Goal: Transaction & Acquisition: Purchase product/service

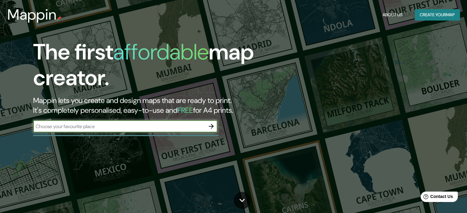
click at [433, 18] on button "Create your map" at bounding box center [437, 14] width 45 height 11
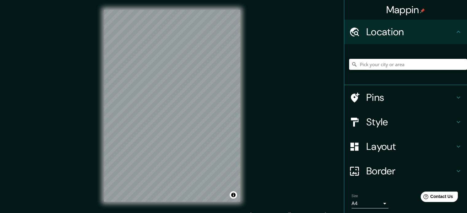
click at [419, 61] on input "Pick your city or area" at bounding box center [408, 64] width 118 height 11
type input "[STREET_ADDRESS]"
click at [378, 158] on div "Layout" at bounding box center [405, 146] width 123 height 25
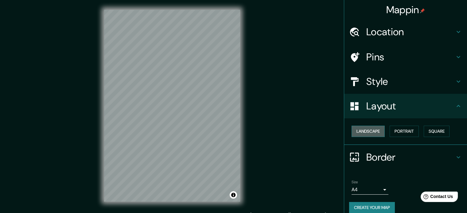
click at [362, 129] on button "Landscape" at bounding box center [367, 131] width 33 height 11
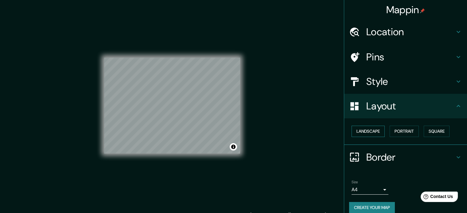
click at [362, 129] on button "Landscape" at bounding box center [367, 131] width 33 height 11
click at [393, 129] on button "Portrait" at bounding box center [404, 131] width 29 height 11
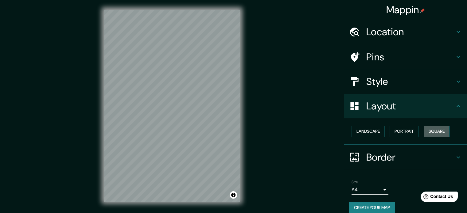
click at [435, 131] on button "Square" at bounding box center [437, 131] width 26 height 11
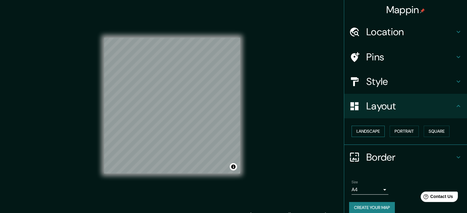
click at [362, 132] on button "Landscape" at bounding box center [367, 131] width 33 height 11
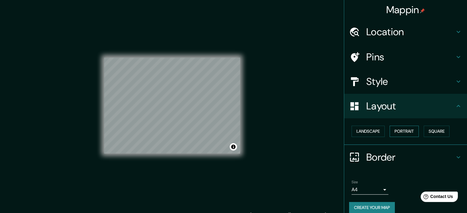
click at [401, 130] on button "Portrait" at bounding box center [404, 131] width 29 height 11
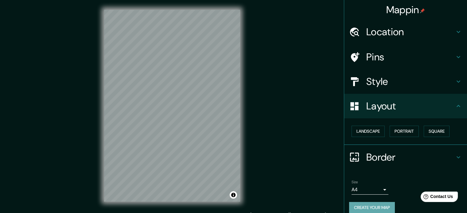
click at [364, 208] on button "Create your map" at bounding box center [372, 207] width 46 height 11
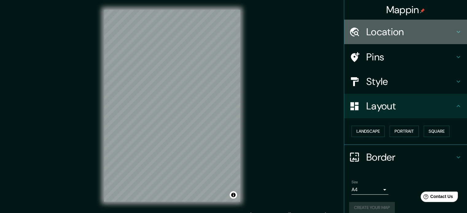
click at [375, 30] on h4 "Location" at bounding box center [410, 32] width 88 height 12
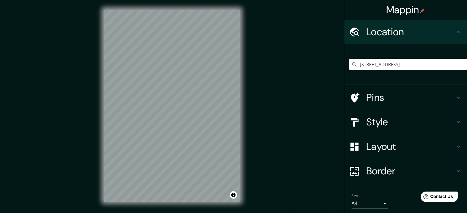
click at [378, 31] on h4 "Location" at bounding box center [410, 32] width 88 height 12
click at [455, 30] on icon at bounding box center [458, 31] width 7 height 7
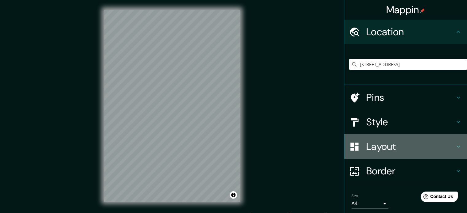
click at [379, 154] on div "Layout" at bounding box center [405, 146] width 123 height 25
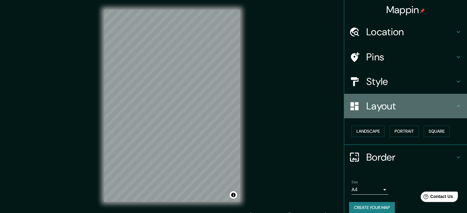
click at [390, 104] on h4 "Layout" at bounding box center [410, 106] width 88 height 12
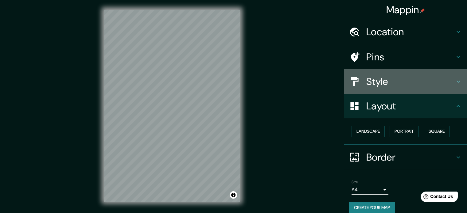
click at [388, 85] on h4 "Style" at bounding box center [410, 82] width 88 height 12
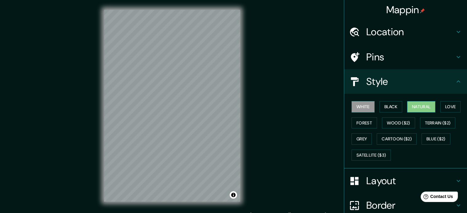
click at [415, 105] on button "Natural" at bounding box center [421, 106] width 28 height 11
click at [367, 128] on button "Forest" at bounding box center [363, 123] width 25 height 11
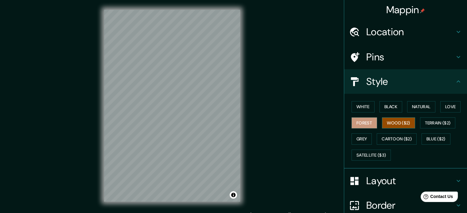
click at [394, 123] on button "Wood ($2)" at bounding box center [398, 123] width 33 height 11
click at [449, 121] on button "Terrain ($2)" at bounding box center [438, 123] width 36 height 11
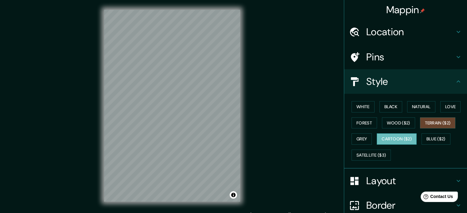
click at [392, 140] on button "Cartoon ($2)" at bounding box center [397, 139] width 40 height 11
click at [432, 122] on button "Terrain ($2)" at bounding box center [438, 123] width 36 height 11
click at [422, 105] on button "Natural" at bounding box center [421, 106] width 28 height 11
